Goal: Information Seeking & Learning: Learn about a topic

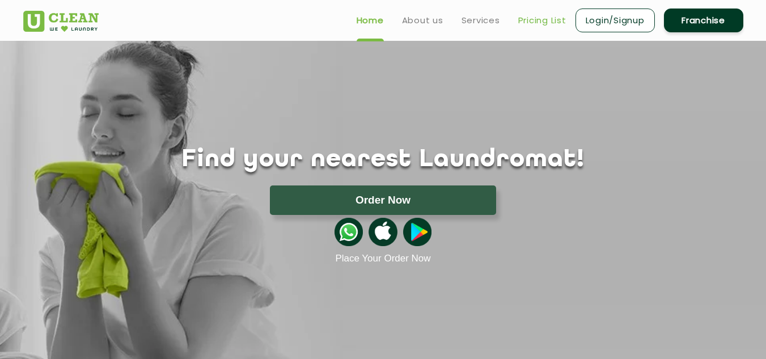
click at [543, 19] on link "Pricing List" at bounding box center [542, 21] width 48 height 14
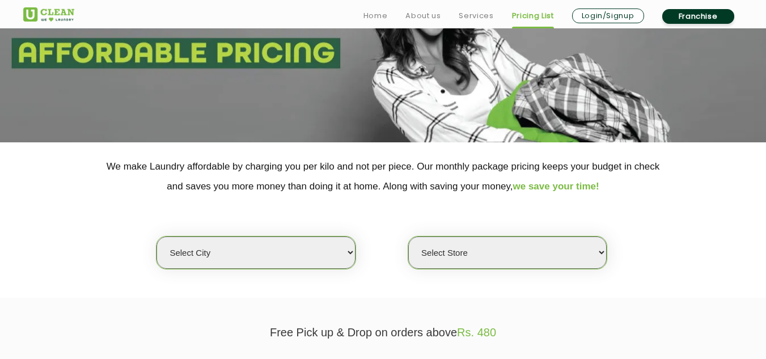
scroll to position [120, 0]
click at [352, 252] on select "Select city [GEOGRAPHIC_DATA] [GEOGRAPHIC_DATA] [GEOGRAPHIC_DATA] [GEOGRAPHIC_D…" at bounding box center [256, 252] width 198 height 32
click at [347, 251] on select "Select city [GEOGRAPHIC_DATA] [GEOGRAPHIC_DATA] [GEOGRAPHIC_DATA] [GEOGRAPHIC_D…" at bounding box center [256, 252] width 198 height 32
select select "23"
click at [157, 236] on select "Select city [GEOGRAPHIC_DATA] [GEOGRAPHIC_DATA] [GEOGRAPHIC_DATA] [GEOGRAPHIC_D…" at bounding box center [256, 252] width 198 height 32
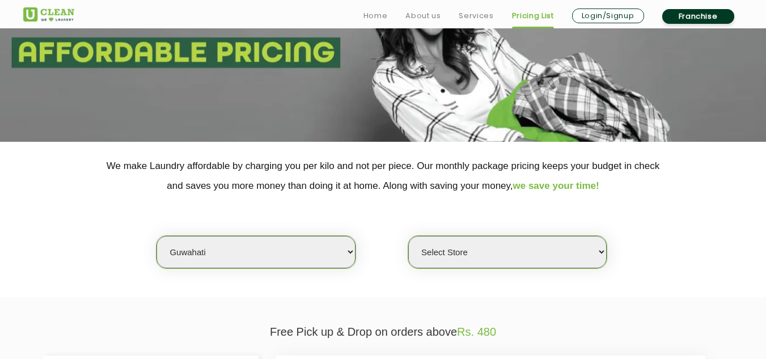
click at [529, 245] on select "Select Store UClean [PERSON_NAME] UClean Ghoramara UClean Narengi UClean Ulubar…" at bounding box center [507, 252] width 198 height 32
click at [550, 261] on select "Select Store UClean [PERSON_NAME] UClean Ghoramara UClean Narengi UClean Ulubar…" at bounding box center [507, 252] width 198 height 32
click at [522, 264] on select "Select Store UClean [PERSON_NAME] UClean Ghoramara UClean Narengi UClean Ulubar…" at bounding box center [507, 252] width 198 height 32
click at [538, 253] on select "Select Store UClean [PERSON_NAME] UClean Ghoramara UClean Narengi UClean Ulubar…" at bounding box center [507, 252] width 198 height 32
click at [408, 236] on select "Select Store UClean [PERSON_NAME] UClean Ghoramara UClean Narengi UClean Ulubar…" at bounding box center [507, 252] width 198 height 32
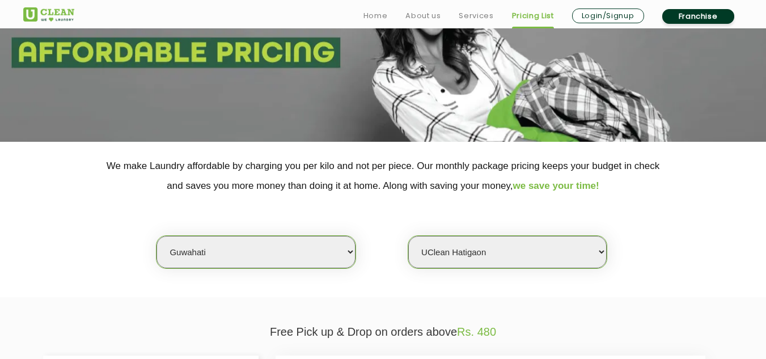
click at [518, 247] on select "Select Store UClean [PERSON_NAME] UClean Ghoramara UClean Narengi UClean Ulubar…" at bounding box center [507, 252] width 198 height 32
click at [550, 254] on select "Select Store UClean [PERSON_NAME] UClean Ghoramara UClean Narengi UClean Ulubar…" at bounding box center [507, 252] width 198 height 32
click at [589, 252] on select "Select Store UClean [PERSON_NAME] UClean Ghoramara UClean Narengi UClean Ulubar…" at bounding box center [507, 252] width 198 height 32
click at [554, 247] on select "Select Store UClean [PERSON_NAME] UClean Ghoramara UClean Narengi UClean Ulubar…" at bounding box center [507, 252] width 198 height 32
click at [520, 248] on select "Select Store UClean [PERSON_NAME] UClean Ghoramara UClean Narengi UClean Ulubar…" at bounding box center [507, 252] width 198 height 32
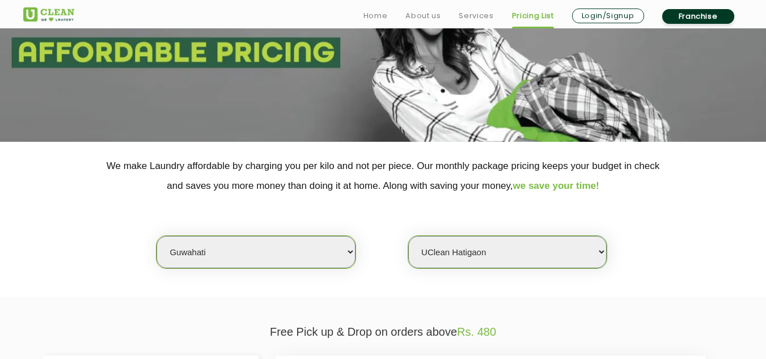
select select "210"
click at [408, 236] on select "Select Store UClean [PERSON_NAME] UClean Ghoramara UClean Narengi UClean Ulubar…" at bounding box center [507, 252] width 198 height 32
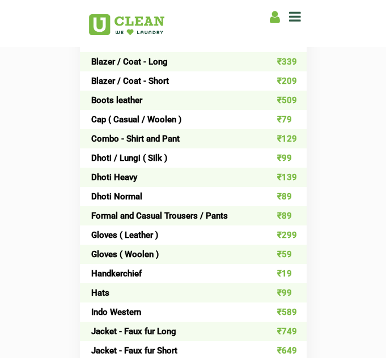
scroll to position [587, 0]
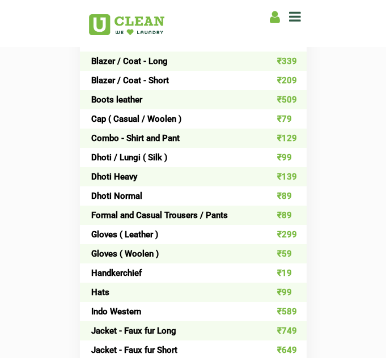
click at [88, 224] on td "Formal and Casual Trousers / Pants" at bounding box center [170, 215] width 181 height 19
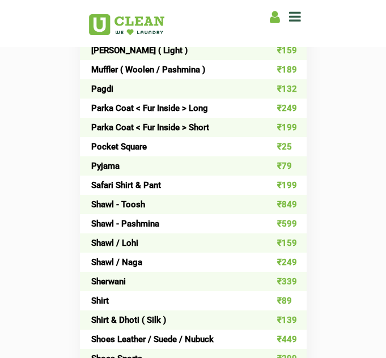
scroll to position [1137, 0]
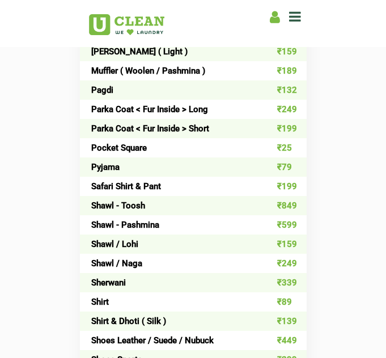
click at [222, 142] on td "Pocket Square" at bounding box center [170, 147] width 181 height 19
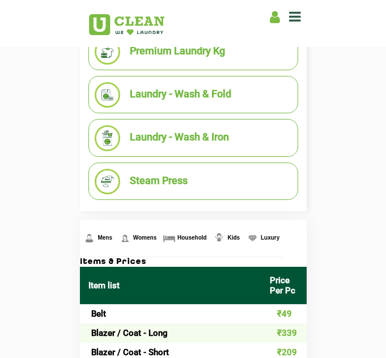
scroll to position [328, 0]
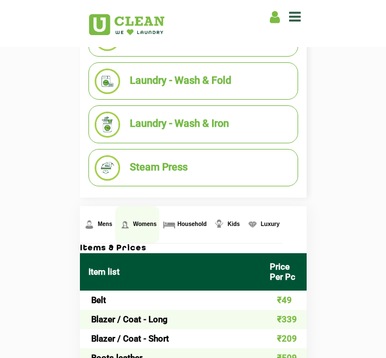
click at [139, 222] on span "Womens" at bounding box center [145, 224] width 24 height 6
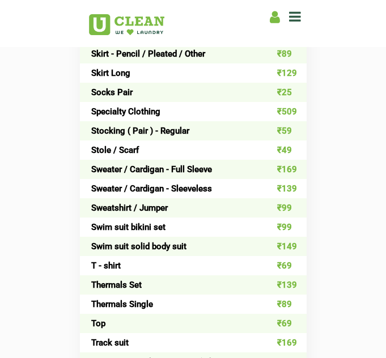
scroll to position [2757, 0]
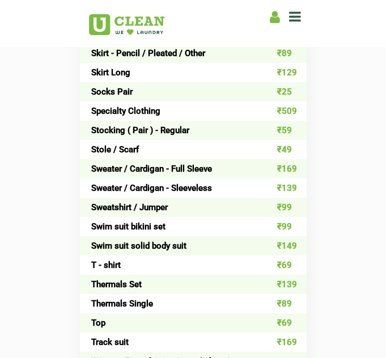
click at [116, 150] on td "Stole / Scarf" at bounding box center [170, 149] width 181 height 19
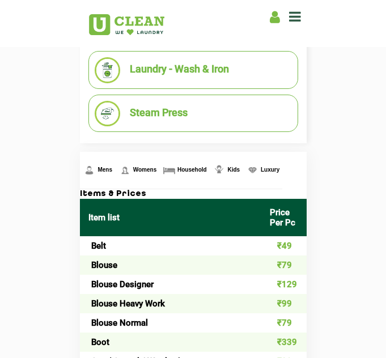
scroll to position [383, 0]
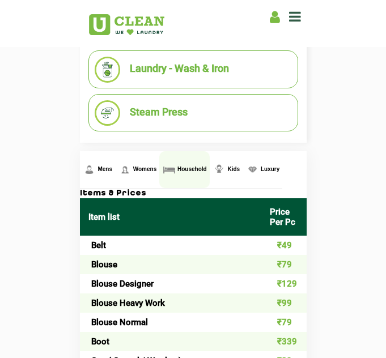
click at [181, 166] on span "Household" at bounding box center [192, 169] width 29 height 6
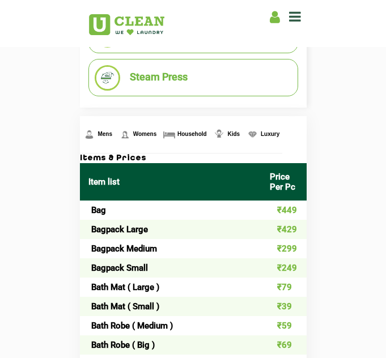
scroll to position [412, 0]
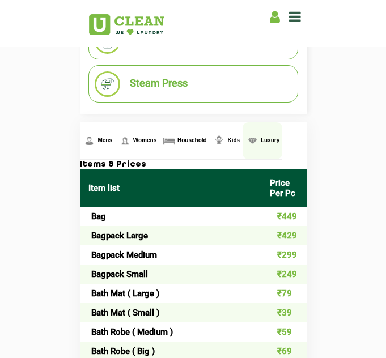
click at [262, 141] on span "Luxury" at bounding box center [270, 140] width 19 height 6
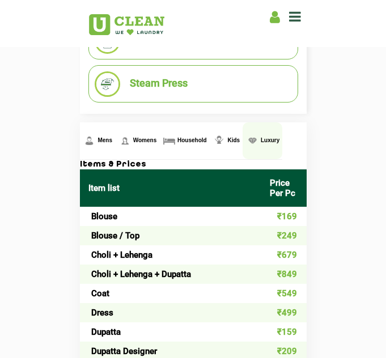
click at [264, 140] on span "Luxury" at bounding box center [270, 140] width 19 height 6
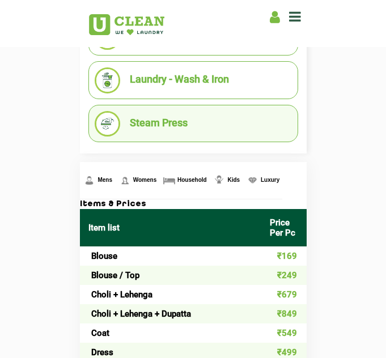
click at [151, 116] on li "Steam Press" at bounding box center [193, 124] width 197 height 26
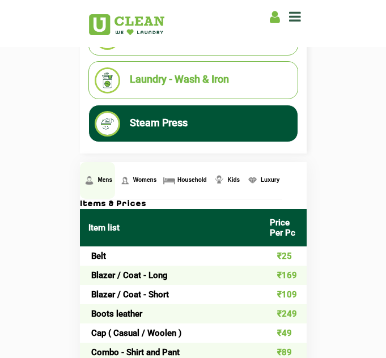
click at [98, 180] on span "Mens" at bounding box center [105, 180] width 15 height 6
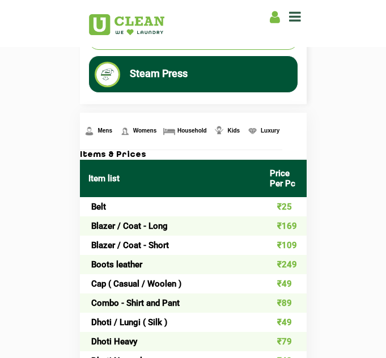
scroll to position [427, 0]
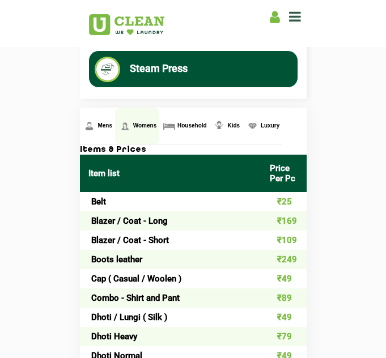
click at [142, 125] on span "Womens" at bounding box center [145, 126] width 24 height 6
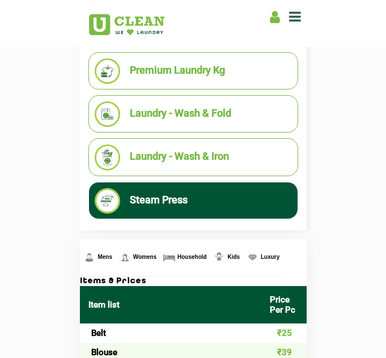
scroll to position [295, 0]
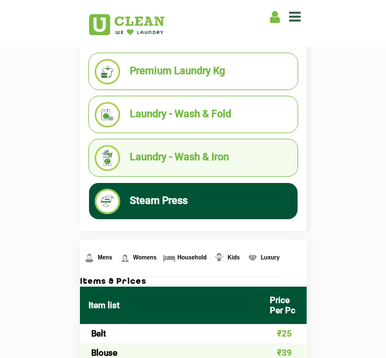
click at [180, 151] on li "Laundry - Wash & Iron" at bounding box center [193, 158] width 197 height 26
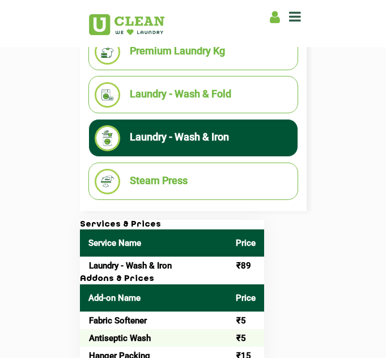
scroll to position [316, 0]
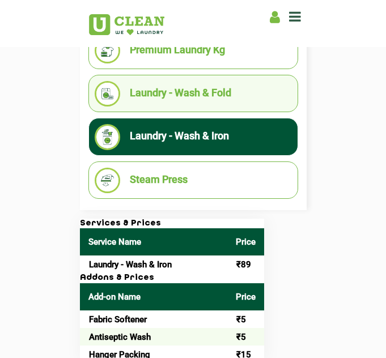
click at [180, 98] on li "Laundry - Wash & Fold" at bounding box center [193, 94] width 197 height 26
